Goal: Transaction & Acquisition: Purchase product/service

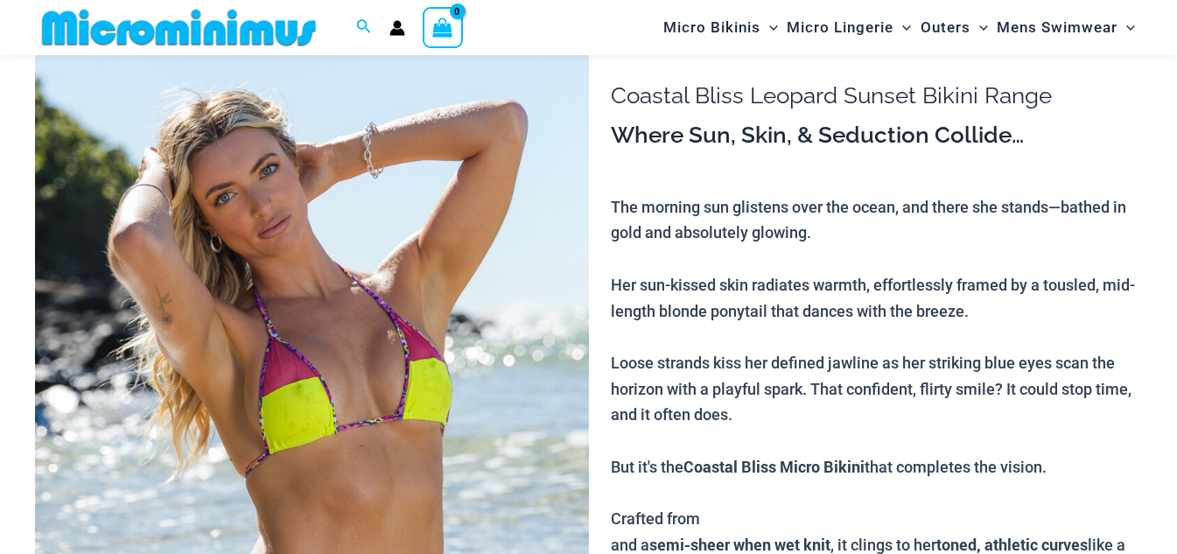
scroll to position [192, 0]
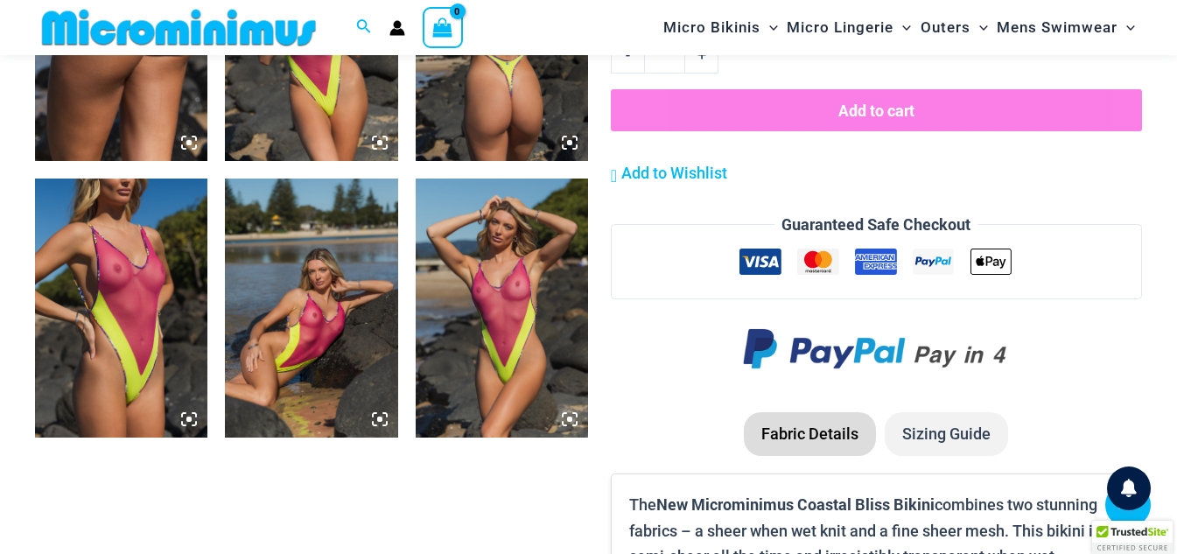
scroll to position [2261, 0]
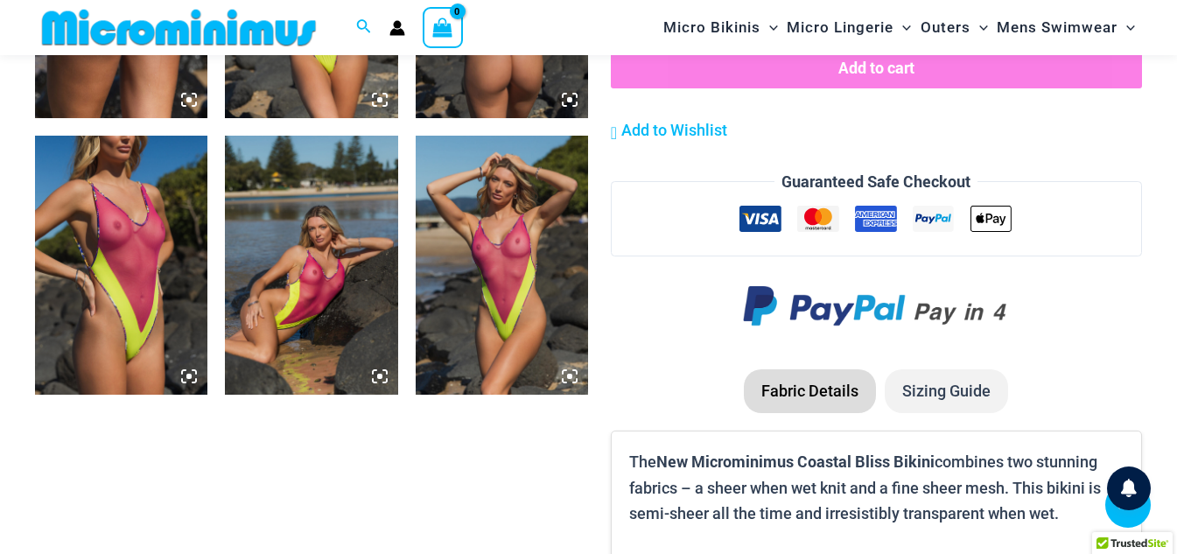
type input "**********"
click at [371, 306] on img at bounding box center [311, 265] width 172 height 259
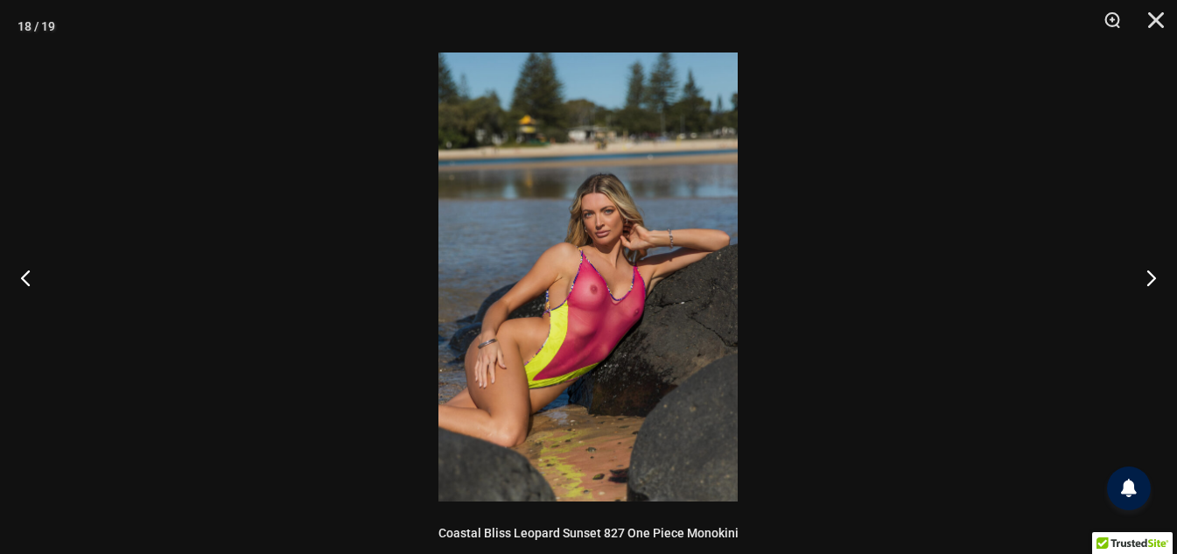
click at [601, 319] on img at bounding box center [587, 276] width 299 height 449
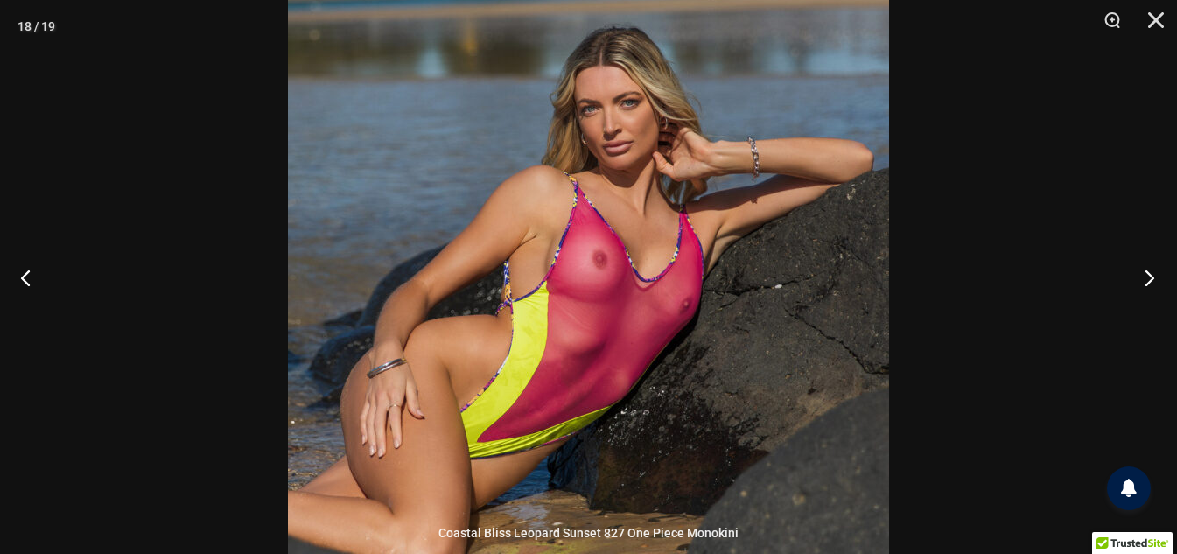
click at [1149, 291] on button "Next" at bounding box center [1144, 277] width 66 height 87
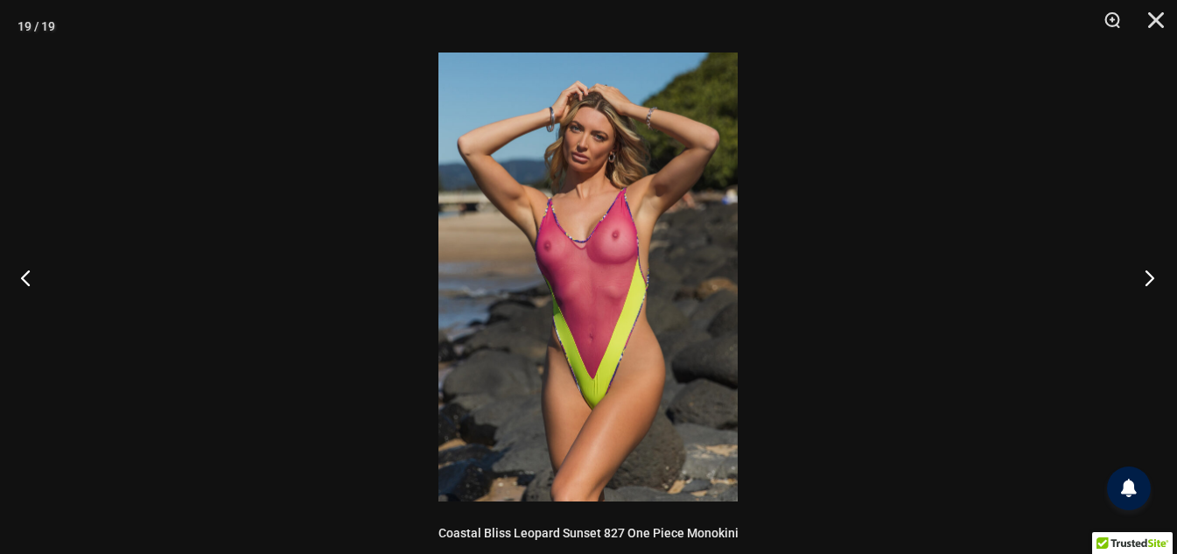
click at [1149, 291] on button "Next" at bounding box center [1144, 277] width 66 height 87
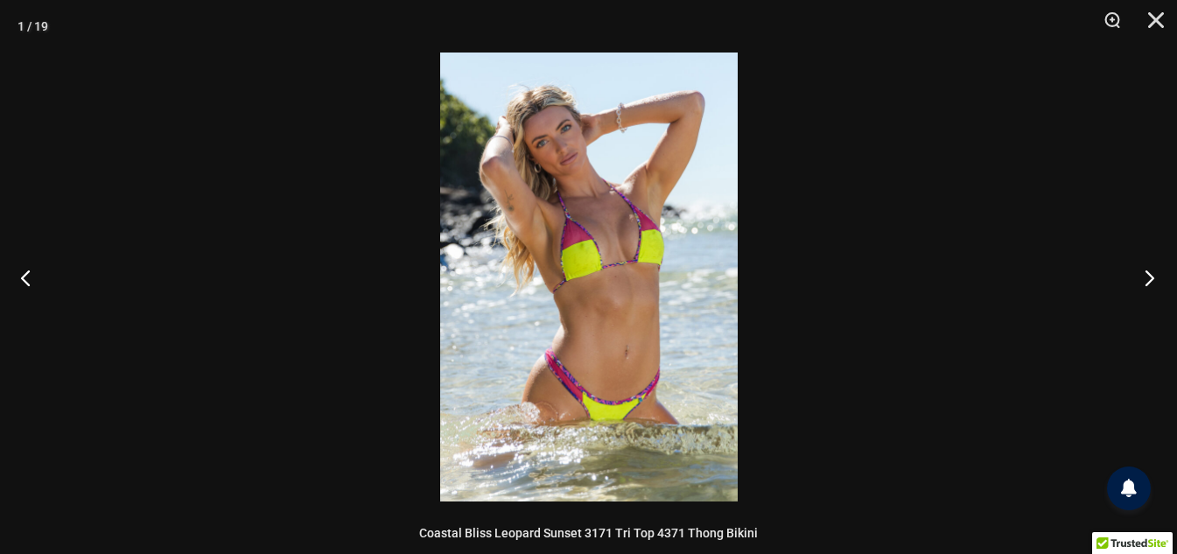
click at [1149, 291] on button "Next" at bounding box center [1144, 277] width 66 height 87
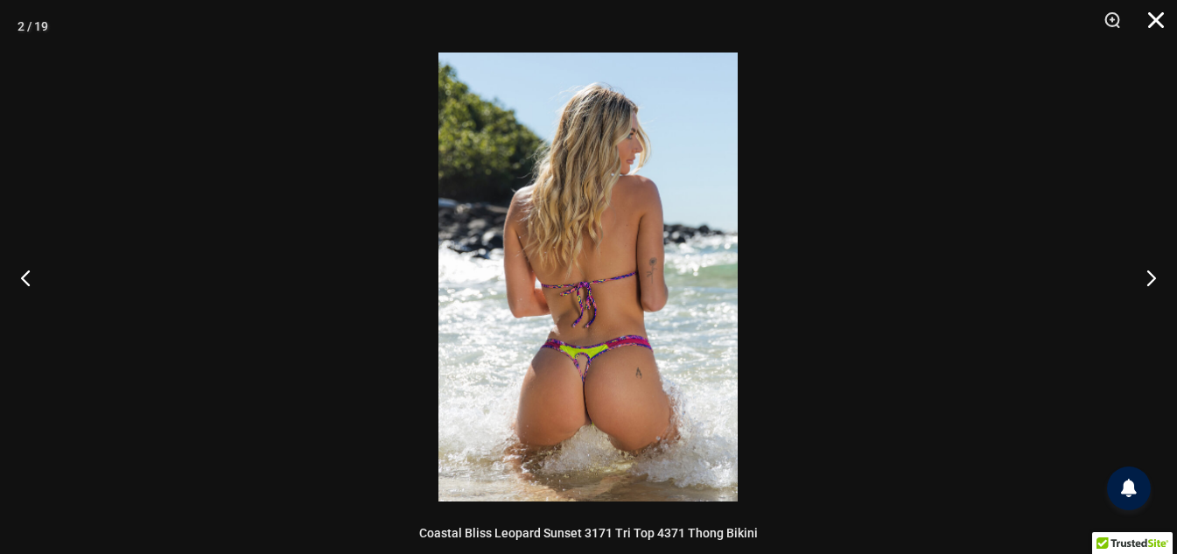
click at [1152, 29] on button "Close" at bounding box center [1150, 26] width 44 height 52
